Goal: Transaction & Acquisition: Download file/media

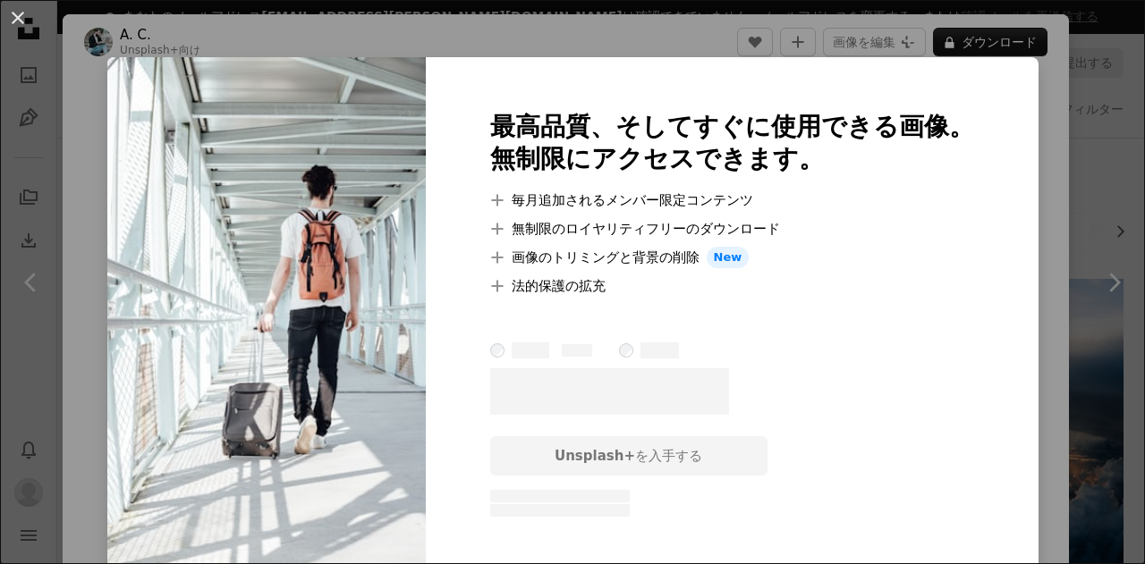
scroll to position [716, 0]
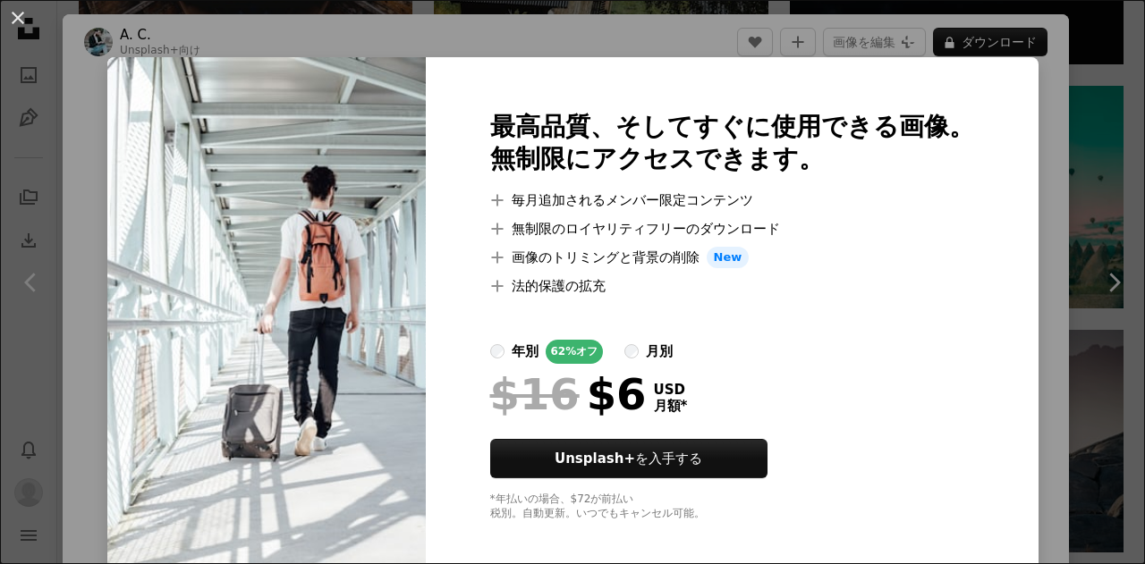
click at [1034, 108] on div "An X shape 最高品質、そしてすぐに使用できる画像。 無制限にアクセスできます。 A plus sign 毎月追加されるメンバー限定コンテンツ A p…" at bounding box center [572, 282] width 1145 height 564
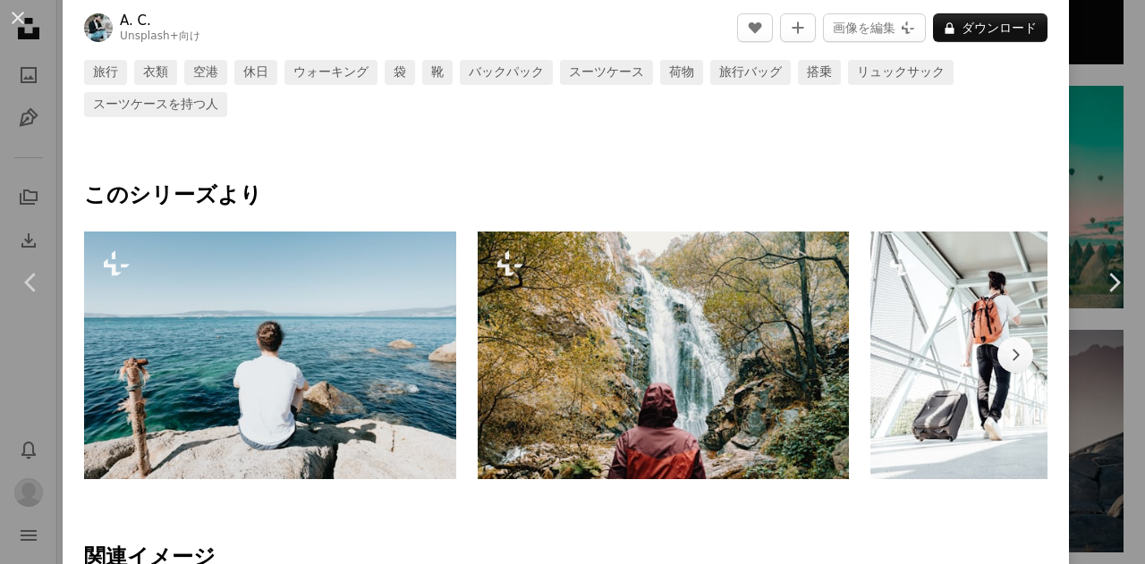
scroll to position [1252, 0]
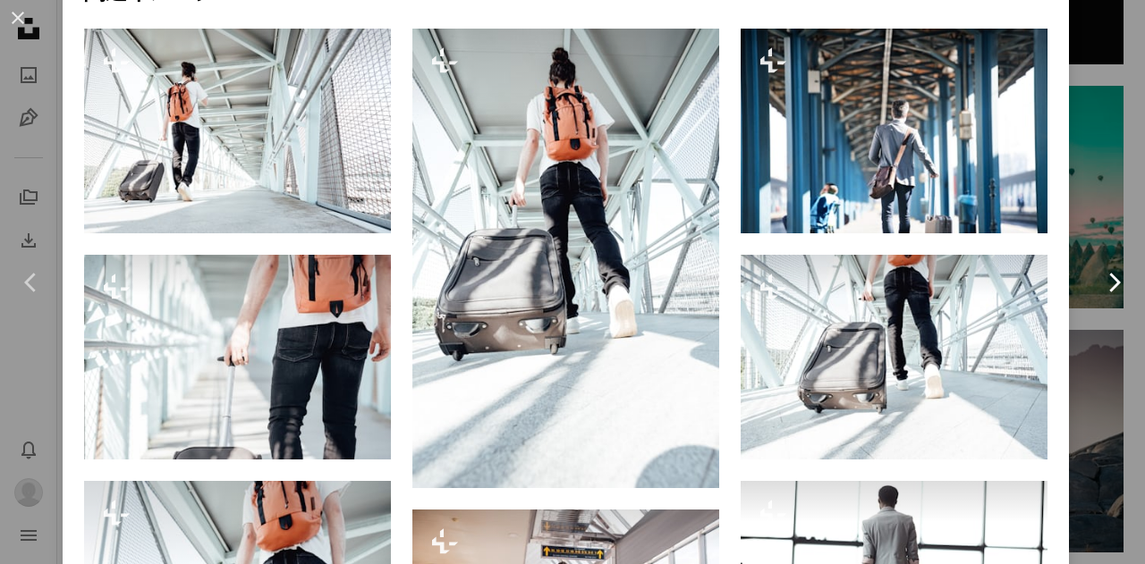
click at [1104, 207] on link "Chevron right" at bounding box center [1113, 283] width 63 height 172
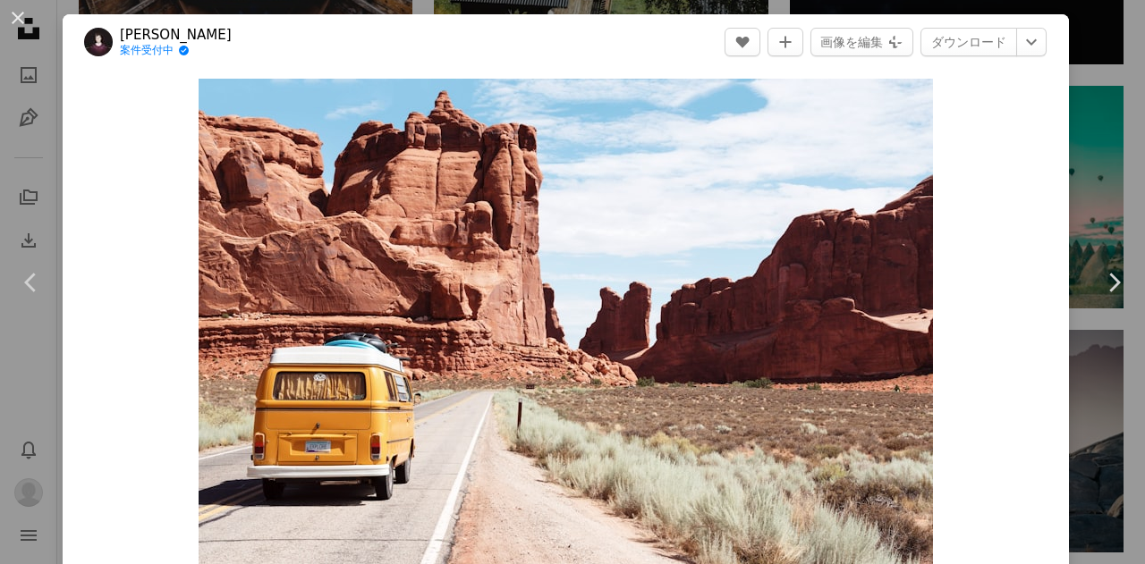
click at [1078, 64] on div "An X shape Chevron left Chevron right [PERSON_NAME] 案件受付中 A checkmark inside of…" at bounding box center [572, 282] width 1145 height 564
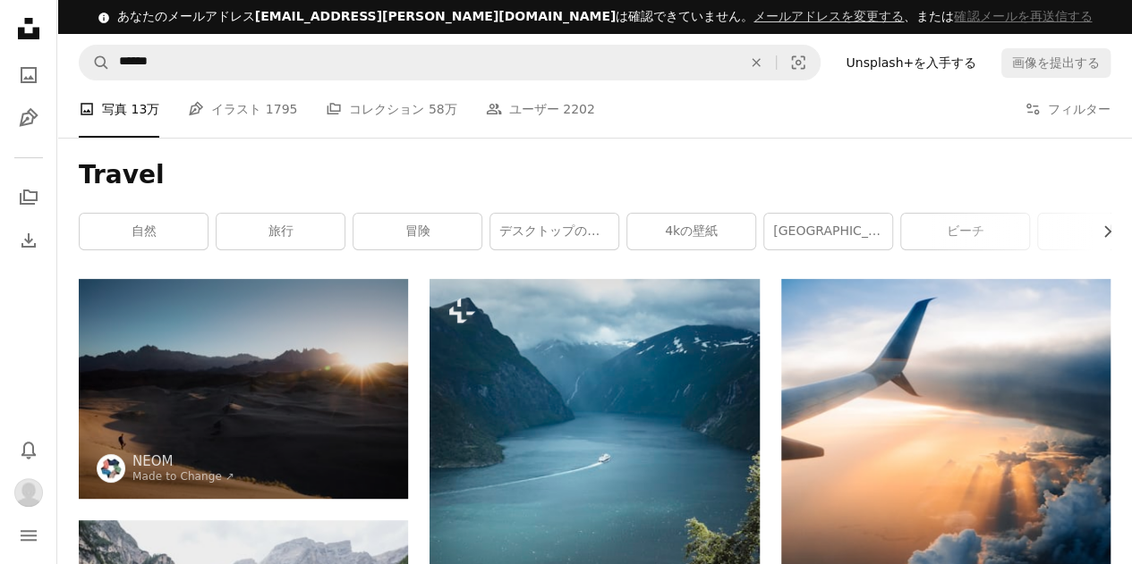
click at [954, 66] on link "Unsplash+を入手する" at bounding box center [911, 62] width 152 height 29
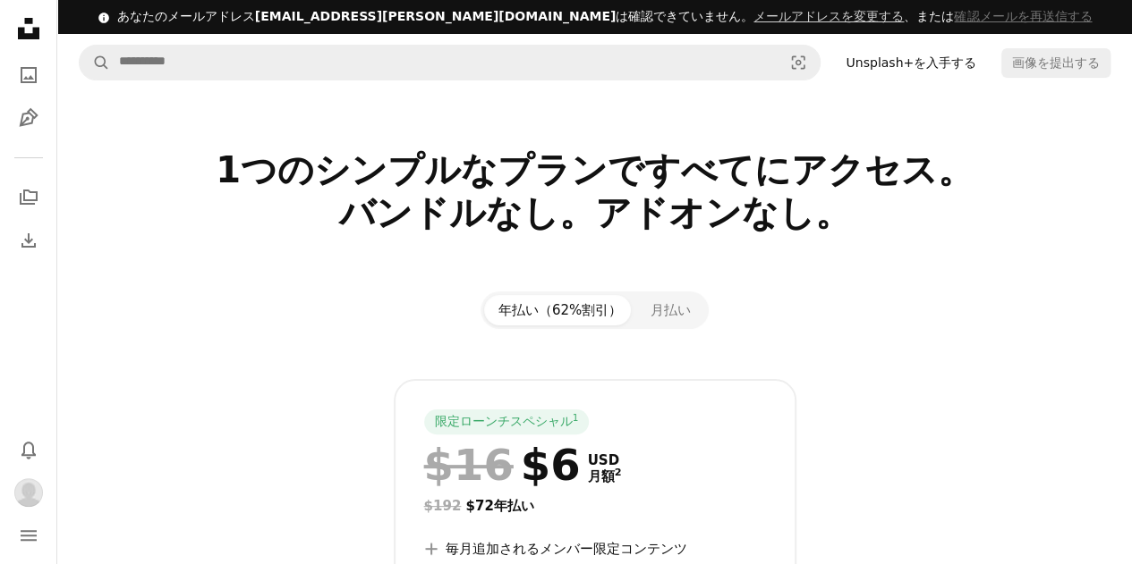
click at [706, 82] on nav "A magnifying glass Visual search Unsplash+を入手する 画像を提出する" at bounding box center [594, 62] width 1074 height 57
drag, startPoint x: 702, startPoint y: 105, endPoint x: 717, endPoint y: 93, distance: 19.1
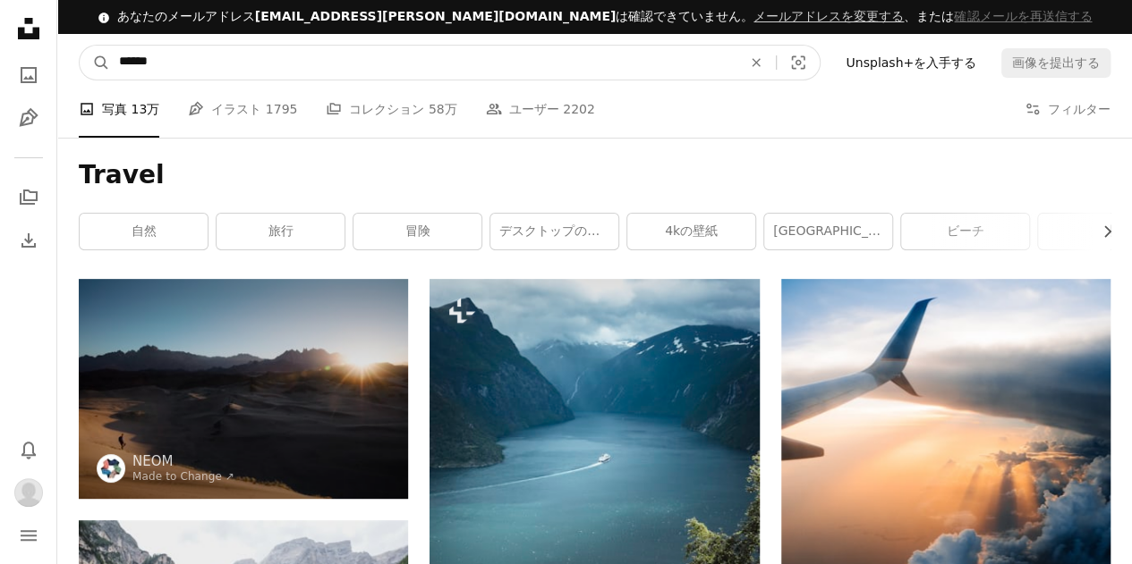
click at [717, 46] on input "******" at bounding box center [423, 63] width 626 height 34
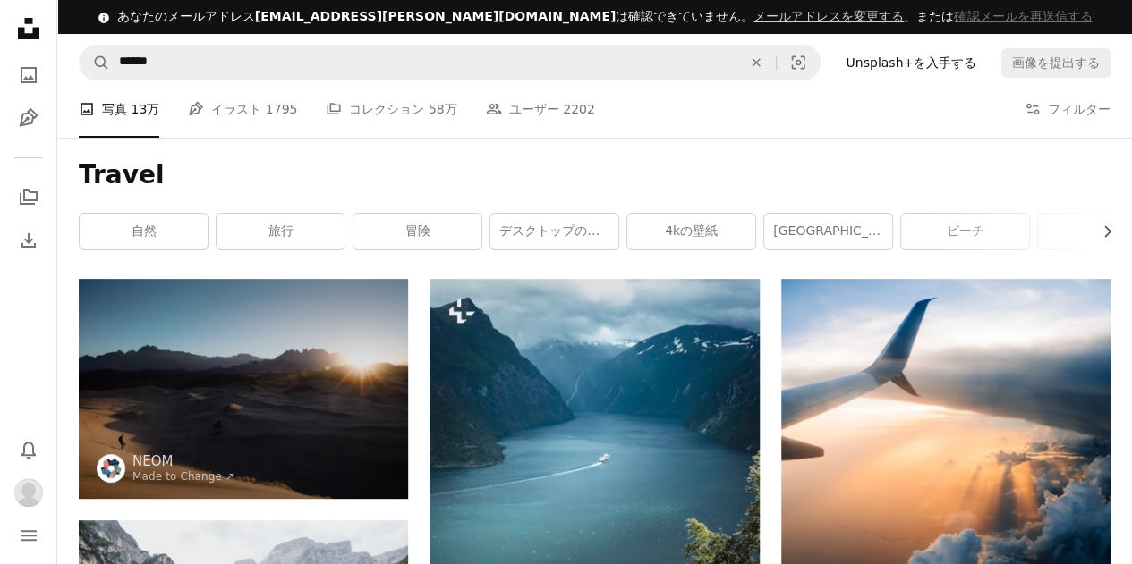
click at [975, 163] on h1 "Travel" at bounding box center [594, 175] width 1031 height 32
click at [1072, 94] on button "Filters フィルター" at bounding box center [1067, 109] width 86 height 57
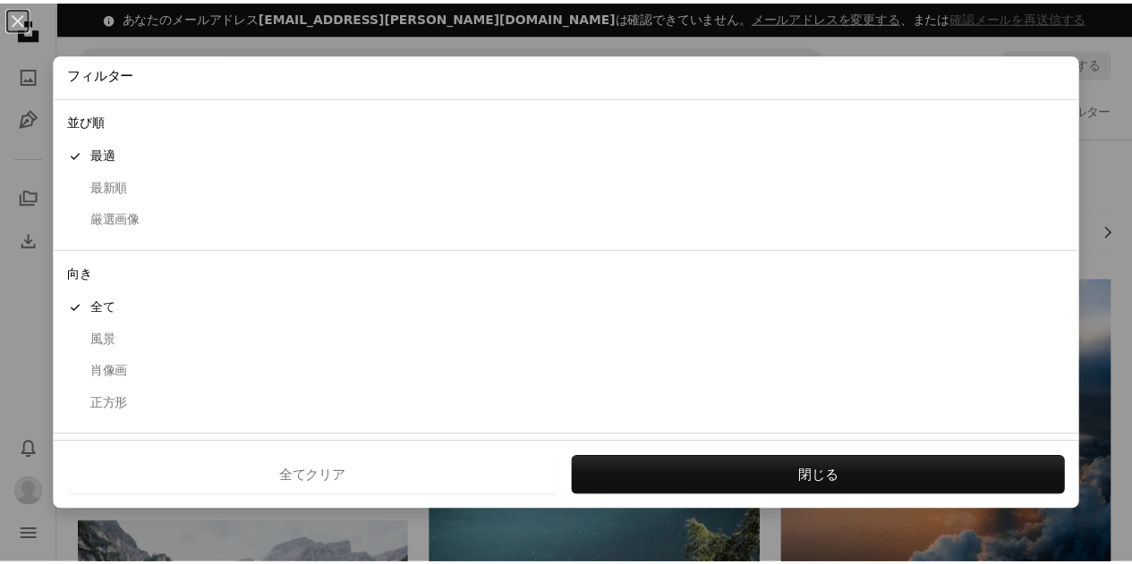
scroll to position [142, 0]
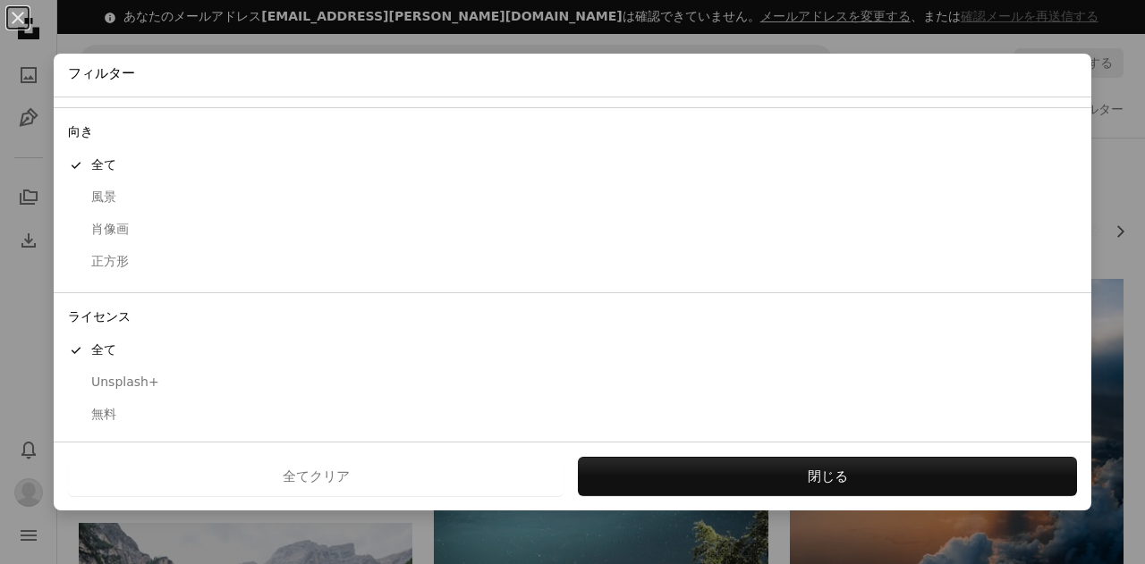
click at [111, 417] on div "無料" at bounding box center [572, 415] width 1009 height 18
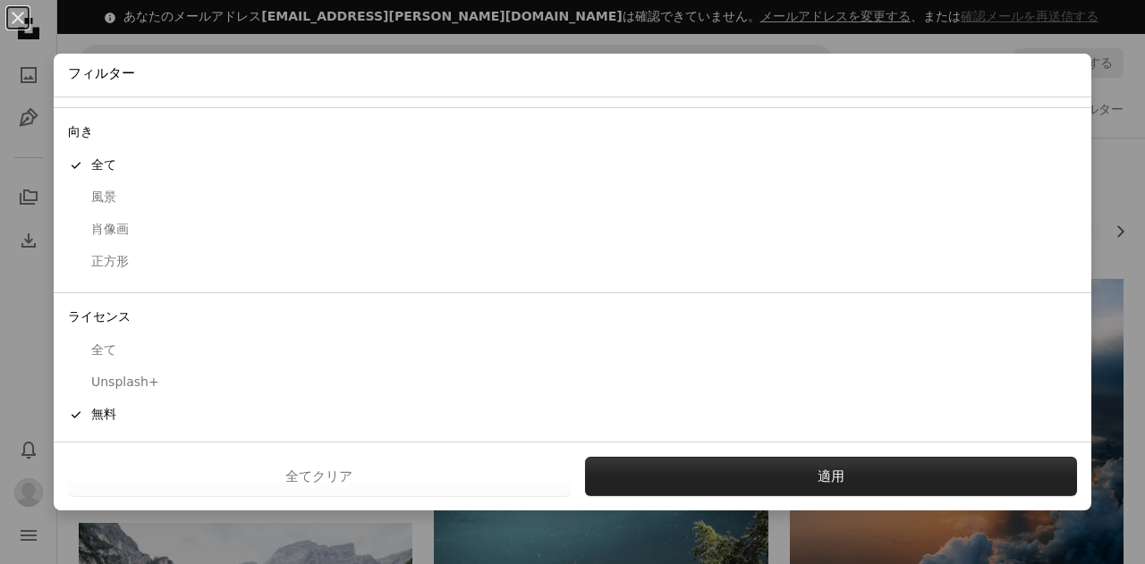
click at [641, 459] on button "適用" at bounding box center [831, 476] width 493 height 39
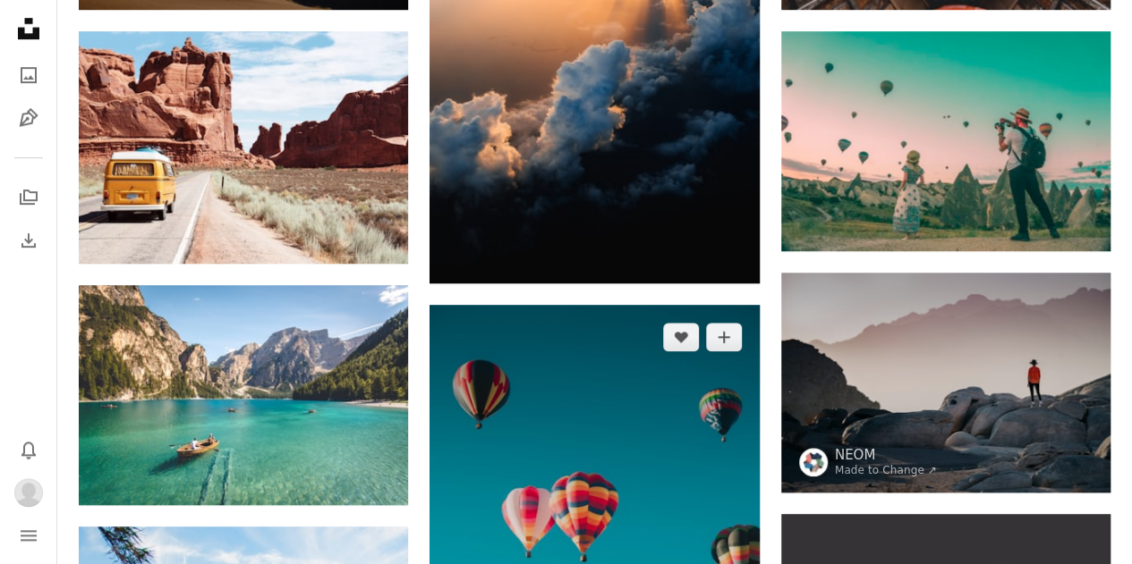
scroll to position [358, 0]
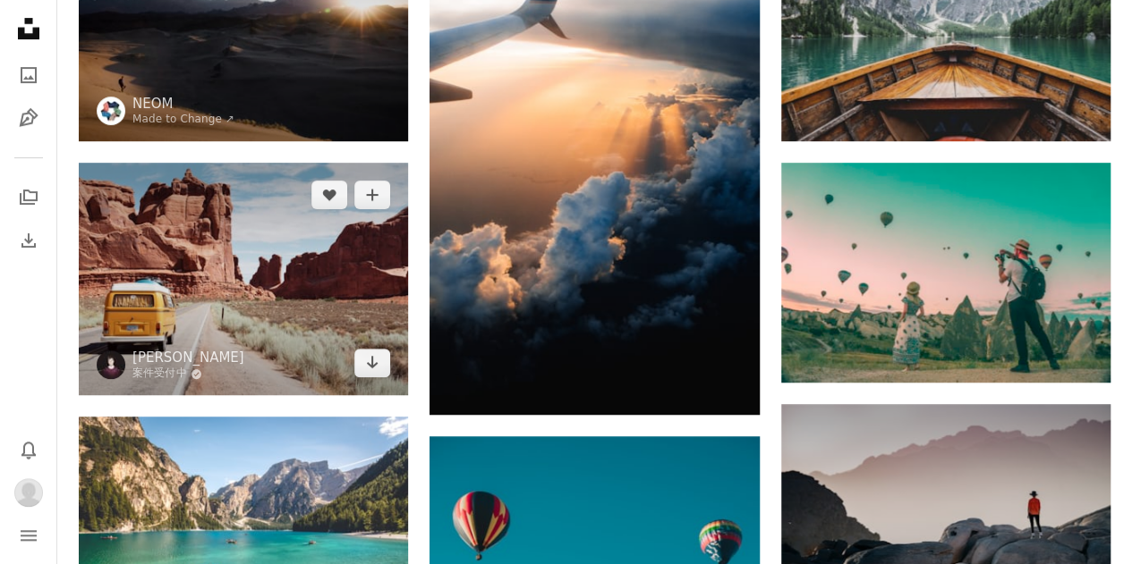
click at [270, 262] on img at bounding box center [243, 279] width 329 height 233
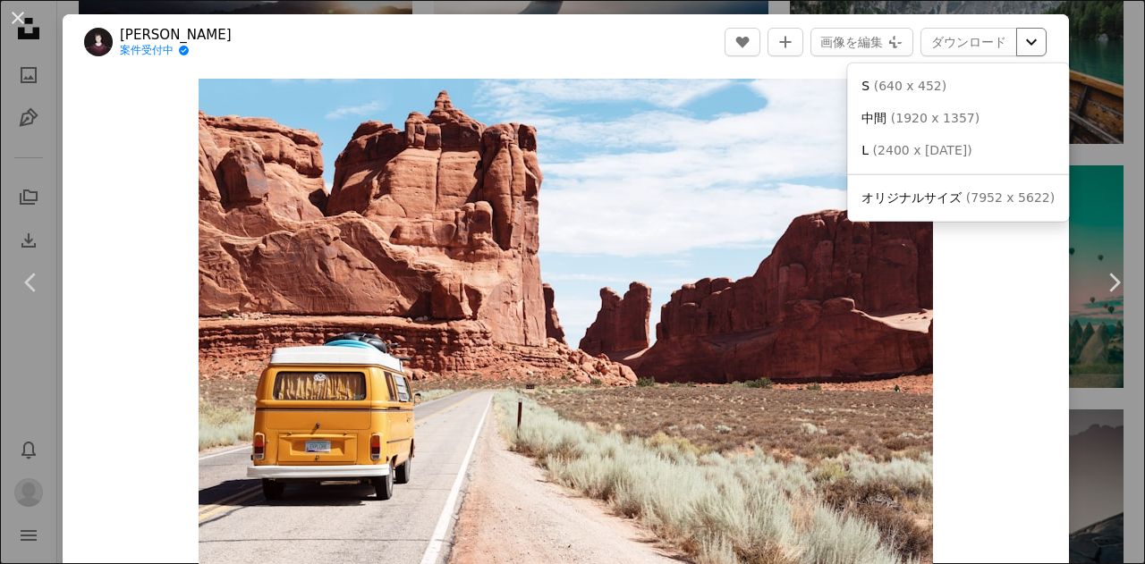
click at [1022, 38] on icon "Chevron down" at bounding box center [1031, 41] width 29 height 21
click at [981, 113] on link "中間 ( [DATE] x [DATE] )" at bounding box center [958, 119] width 208 height 32
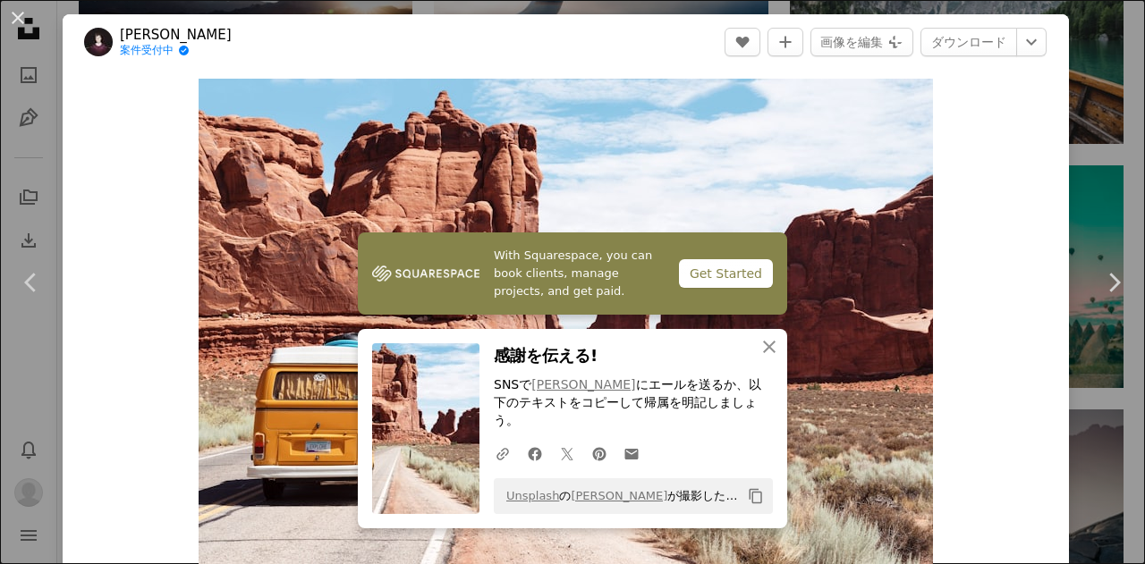
click at [1086, 122] on div "An X shape Chevron left Chevron right With Squarespace, you can book clients, m…" at bounding box center [572, 282] width 1145 height 564
